Goal: Information Seeking & Learning: Learn about a topic

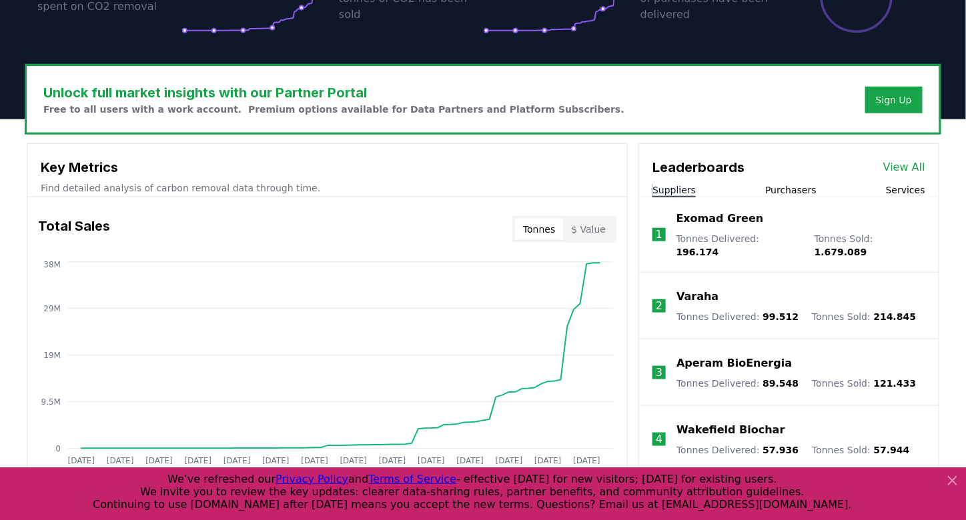
scroll to position [334, 0]
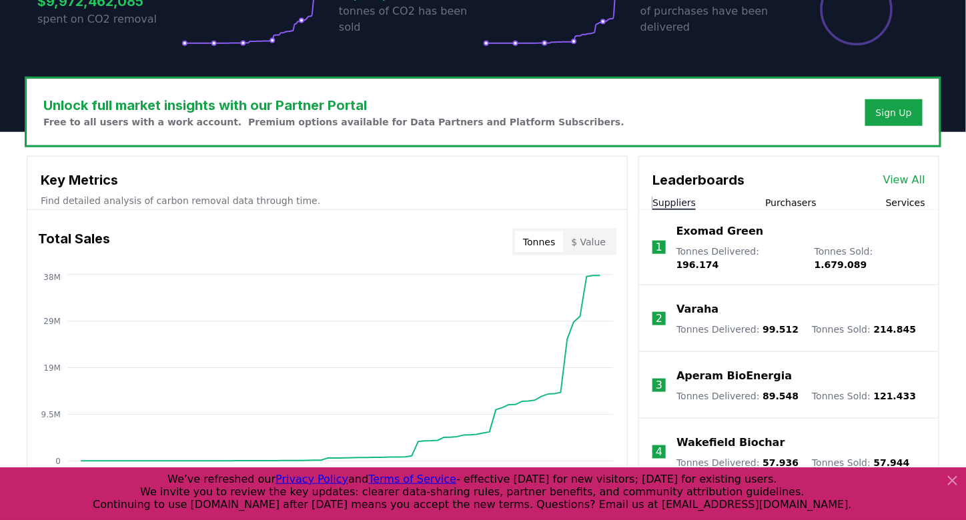
click at [955, 479] on icon at bounding box center [953, 481] width 16 height 16
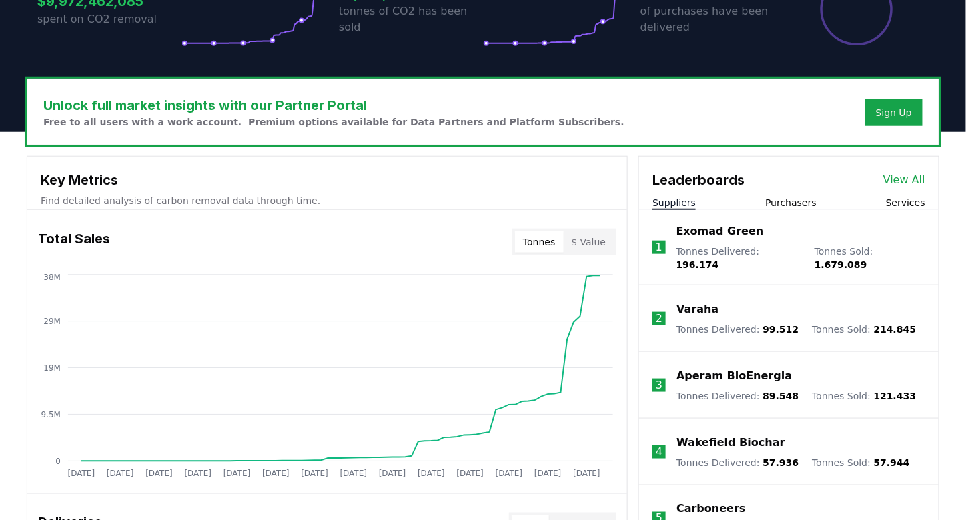
click at [586, 238] on button "$ Value" at bounding box center [589, 241] width 51 height 21
click at [542, 235] on button "Tonnes" at bounding box center [539, 241] width 48 height 21
click at [584, 238] on button "$ Value" at bounding box center [589, 241] width 51 height 21
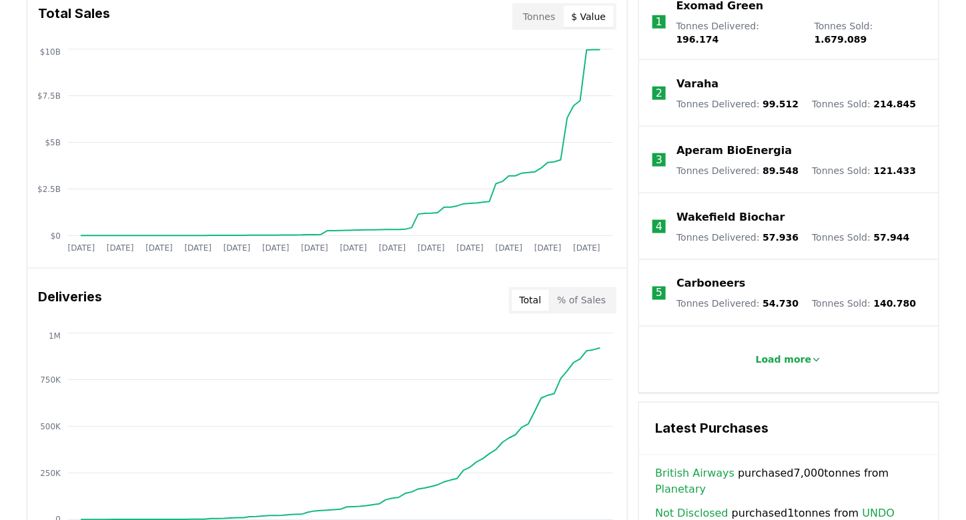
scroll to position [600, 0]
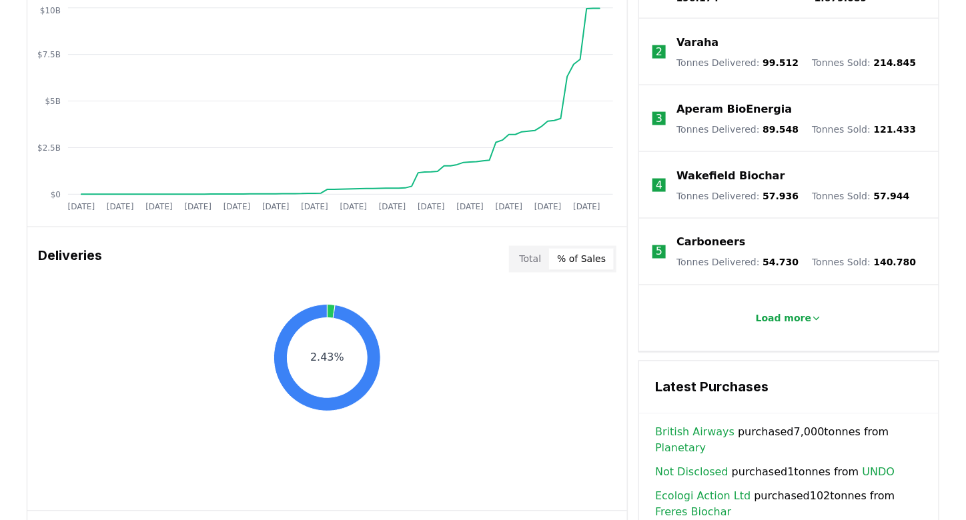
click at [590, 255] on button "% of Sales" at bounding box center [581, 259] width 65 height 21
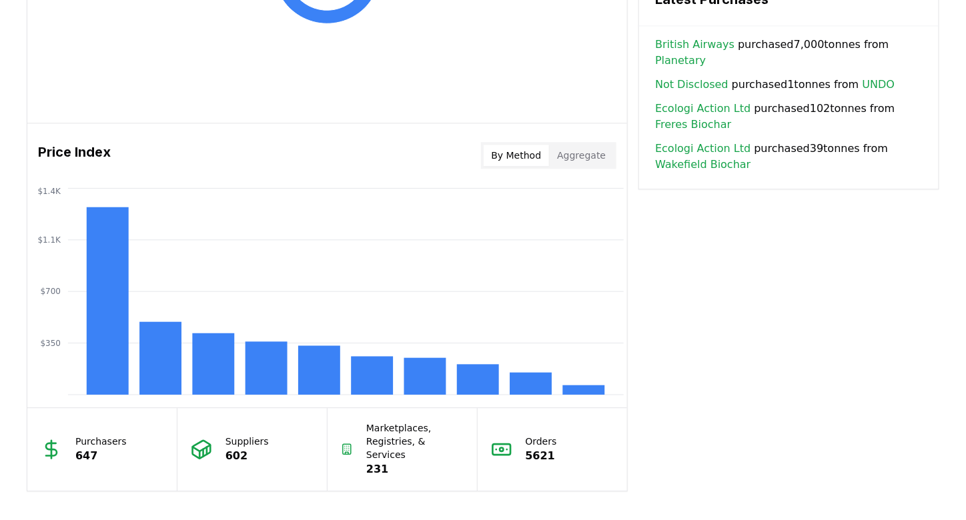
scroll to position [1001, 0]
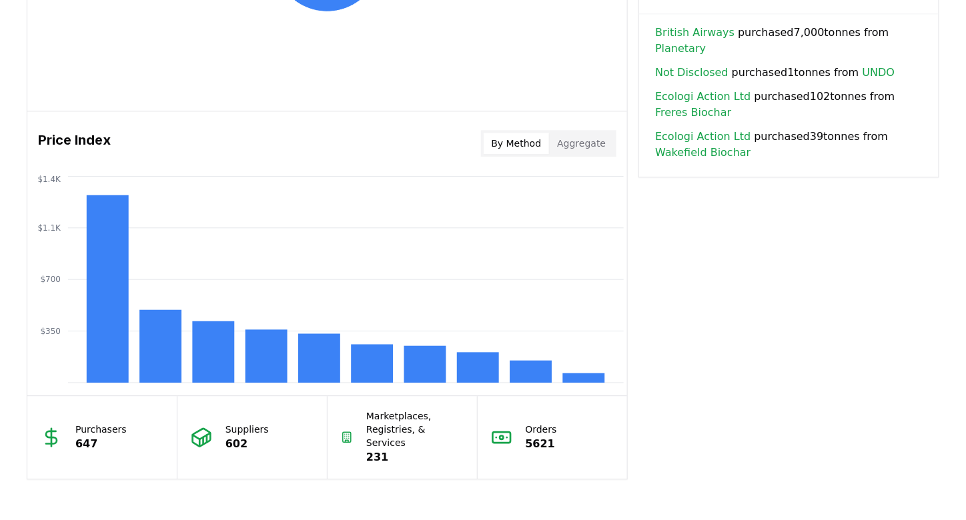
click at [598, 143] on button "Aggregate" at bounding box center [581, 143] width 65 height 21
click at [514, 136] on button "By Method" at bounding box center [517, 143] width 66 height 21
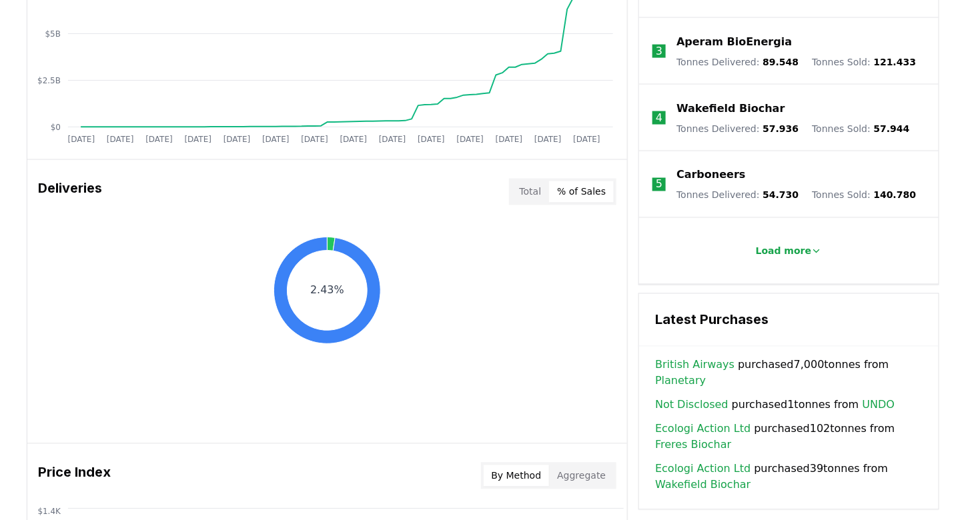
scroll to position [667, 0]
click at [526, 185] on button "Total" at bounding box center [531, 192] width 38 height 21
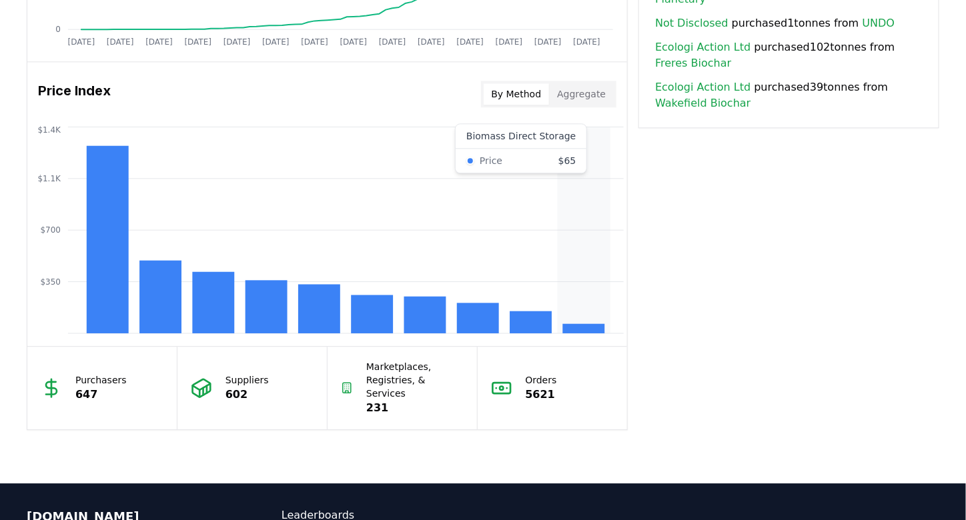
scroll to position [1067, 0]
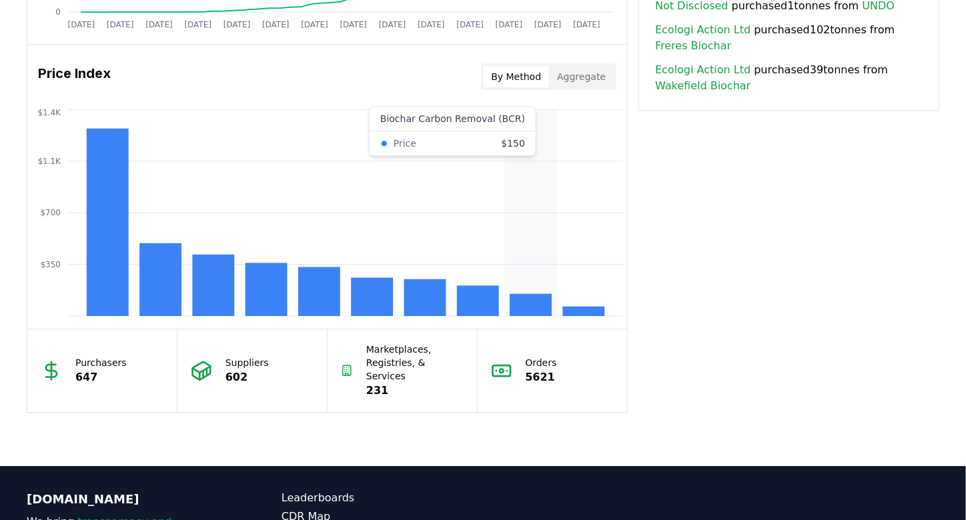
click at [532, 305] on rect at bounding box center [531, 305] width 42 height 22
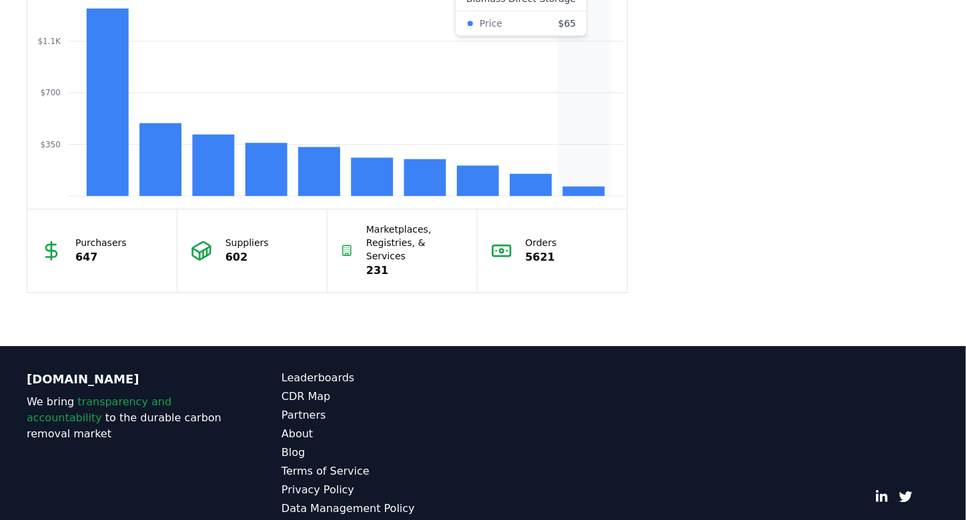
scroll to position [1210, 0]
